Goal: Task Accomplishment & Management: Use online tool/utility

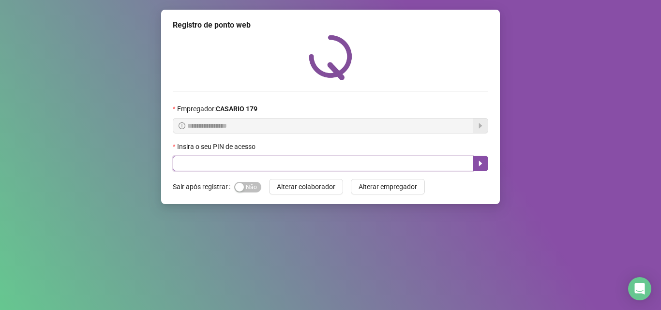
click at [186, 164] on input "text" at bounding box center [323, 163] width 301 height 15
type input "*****"
click at [485, 165] on button "button" at bounding box center [480, 163] width 15 height 15
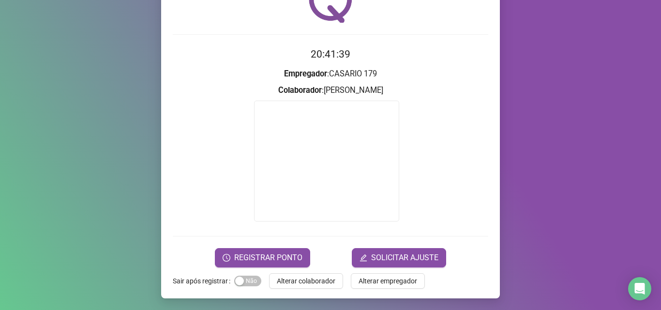
scroll to position [48, 0]
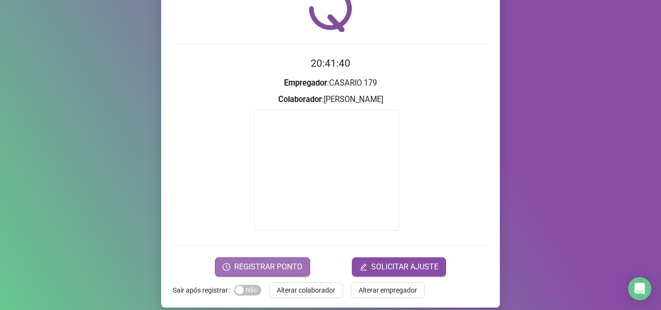
click at [256, 266] on span "REGISTRAR PONTO" at bounding box center [268, 267] width 68 height 12
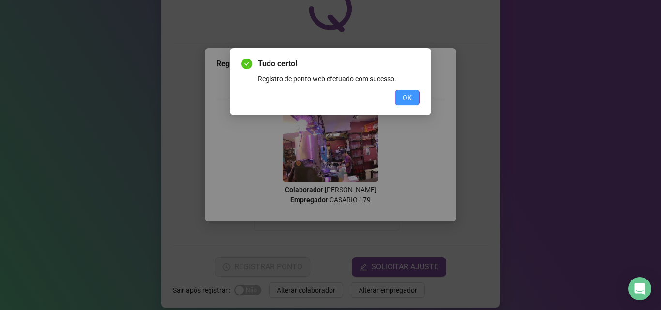
click at [397, 94] on button "OK" at bounding box center [407, 97] width 25 height 15
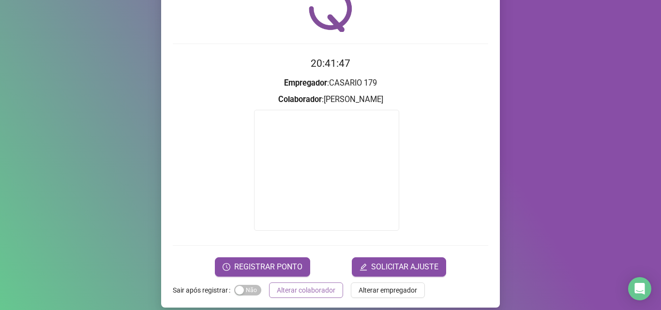
click at [298, 290] on span "Alterar colaborador" at bounding box center [306, 290] width 59 height 11
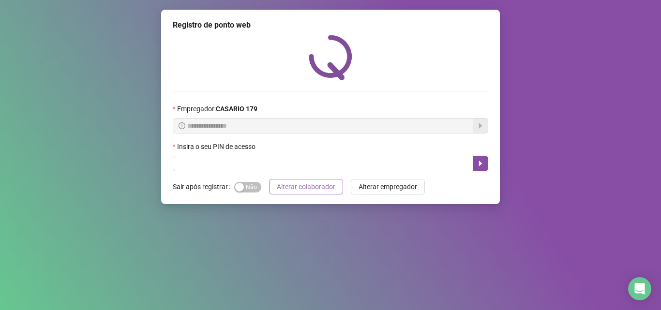
scroll to position [0, 0]
drag, startPoint x: 335, startPoint y: 32, endPoint x: 642, endPoint y: 60, distance: 307.6
click at [642, 60] on div "**********" at bounding box center [330, 155] width 661 height 310
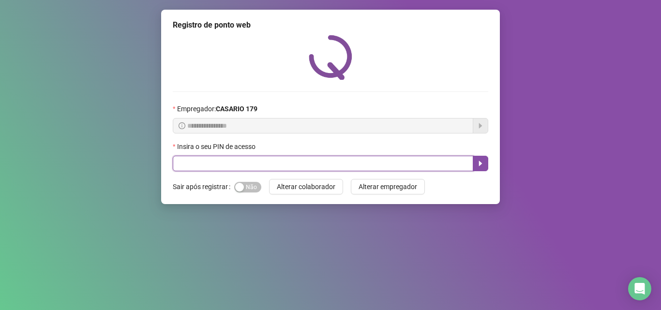
click at [177, 169] on input "text" at bounding box center [323, 163] width 301 height 15
type input "*****"
click at [482, 161] on icon "caret-right" at bounding box center [481, 164] width 8 height 8
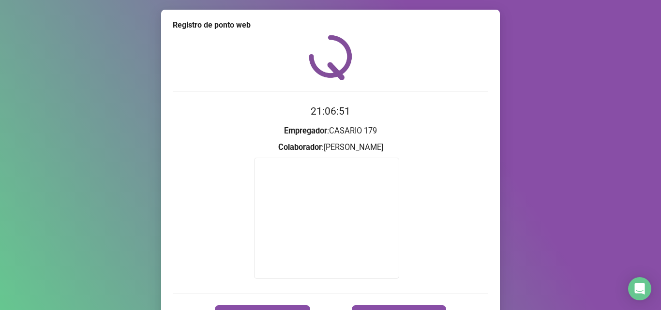
scroll to position [57, 0]
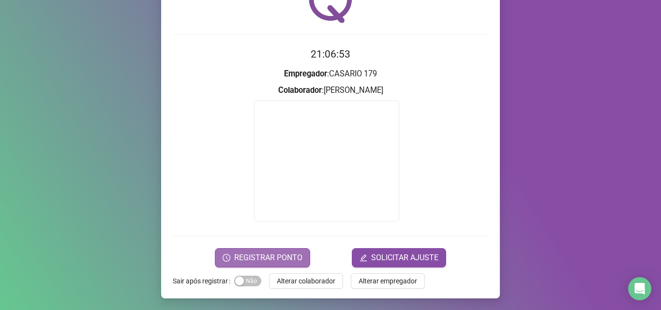
click at [257, 259] on span "REGISTRAR PONTO" at bounding box center [268, 258] width 68 height 12
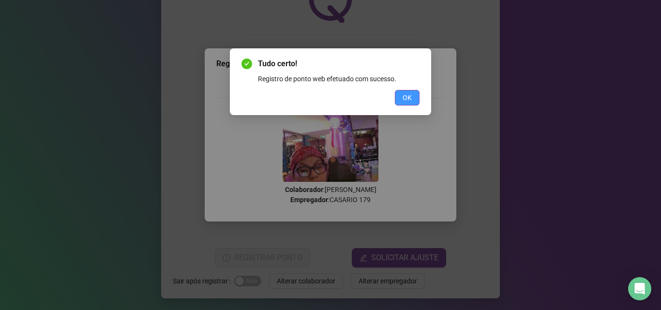
click at [408, 101] on span "OK" at bounding box center [407, 97] width 9 height 11
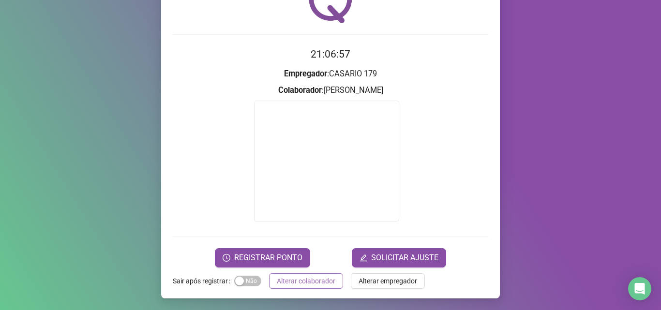
click at [287, 283] on span "Alterar colaborador" at bounding box center [306, 281] width 59 height 11
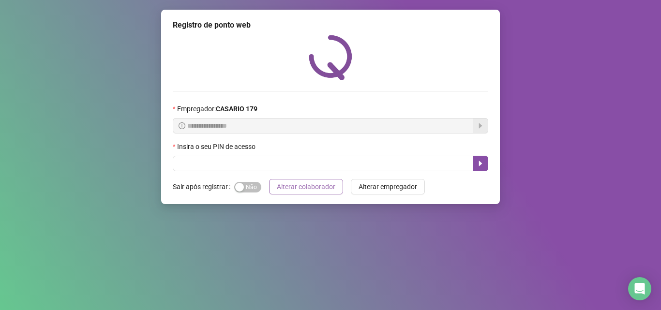
scroll to position [0, 0]
